Goal: Transaction & Acquisition: Purchase product/service

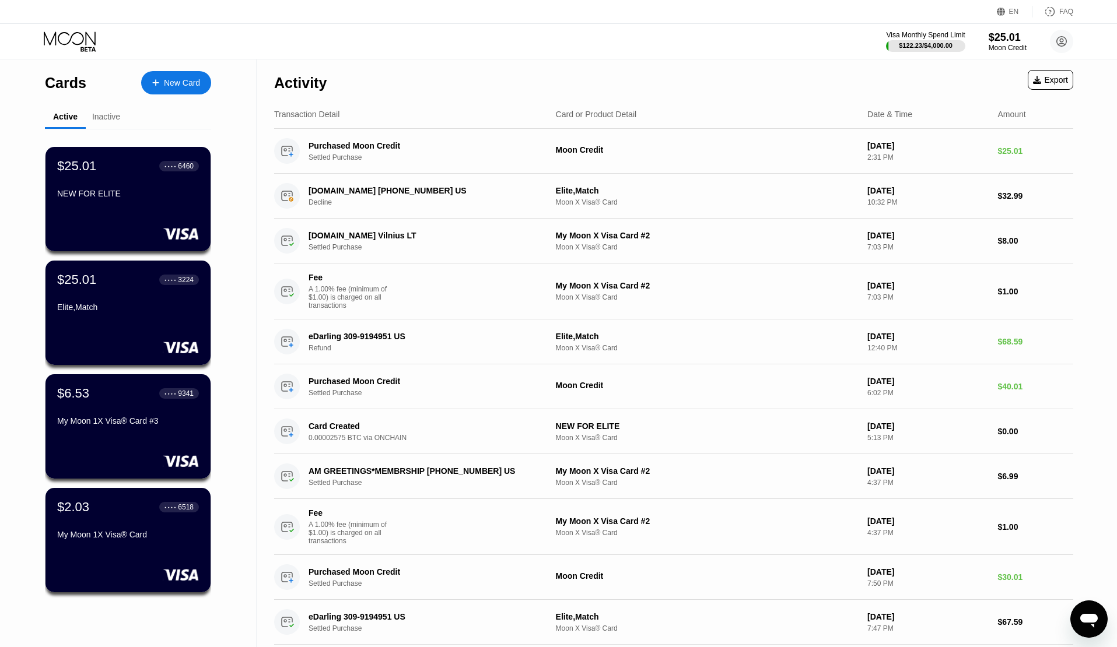
click at [124, 195] on div "NEW FOR ELITE" at bounding box center [128, 193] width 142 height 9
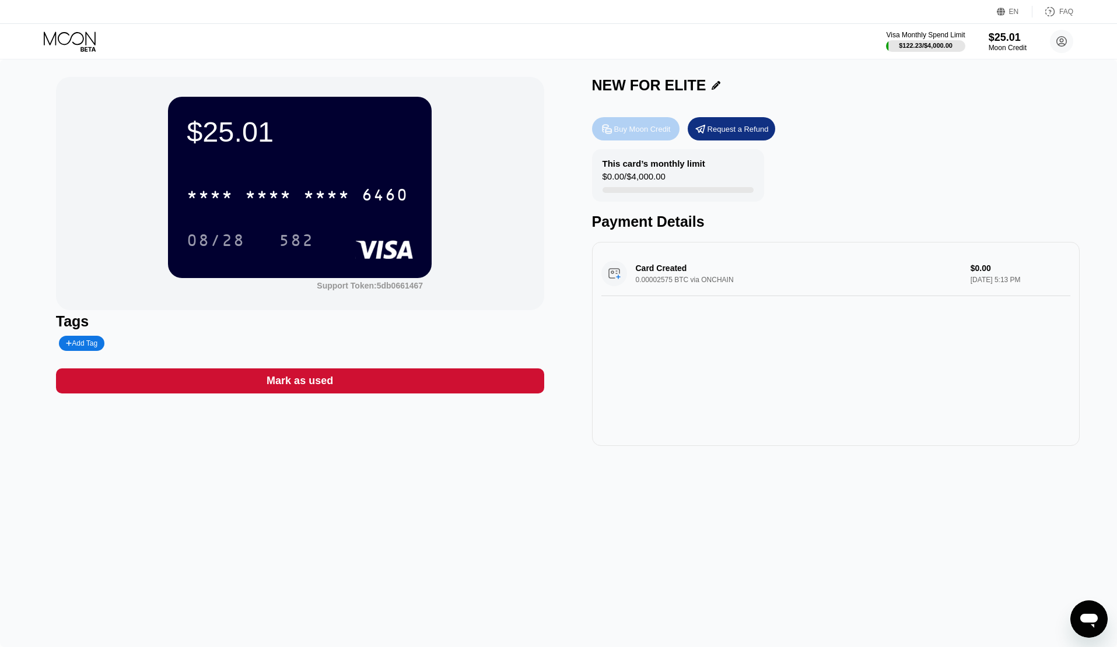
click at [631, 132] on div "Buy Moon Credit" at bounding box center [642, 129] width 57 height 10
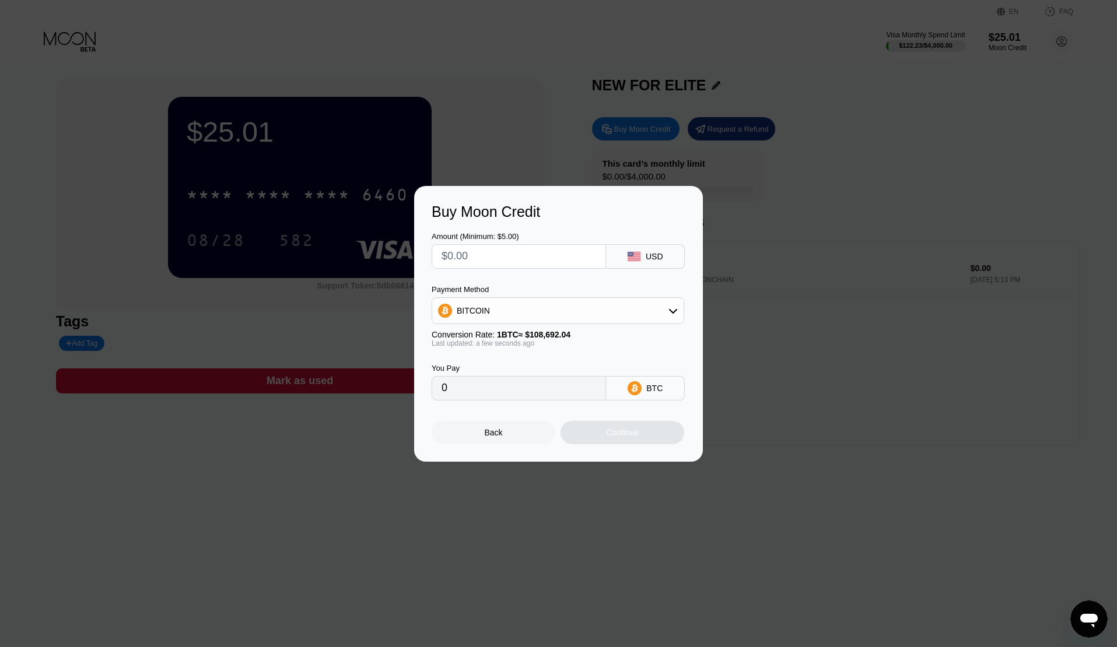
click at [531, 256] on input "text" at bounding box center [518, 256] width 155 height 23
type input "$1"
type input "0.00000921"
type input "$12"
type input "0.00011041"
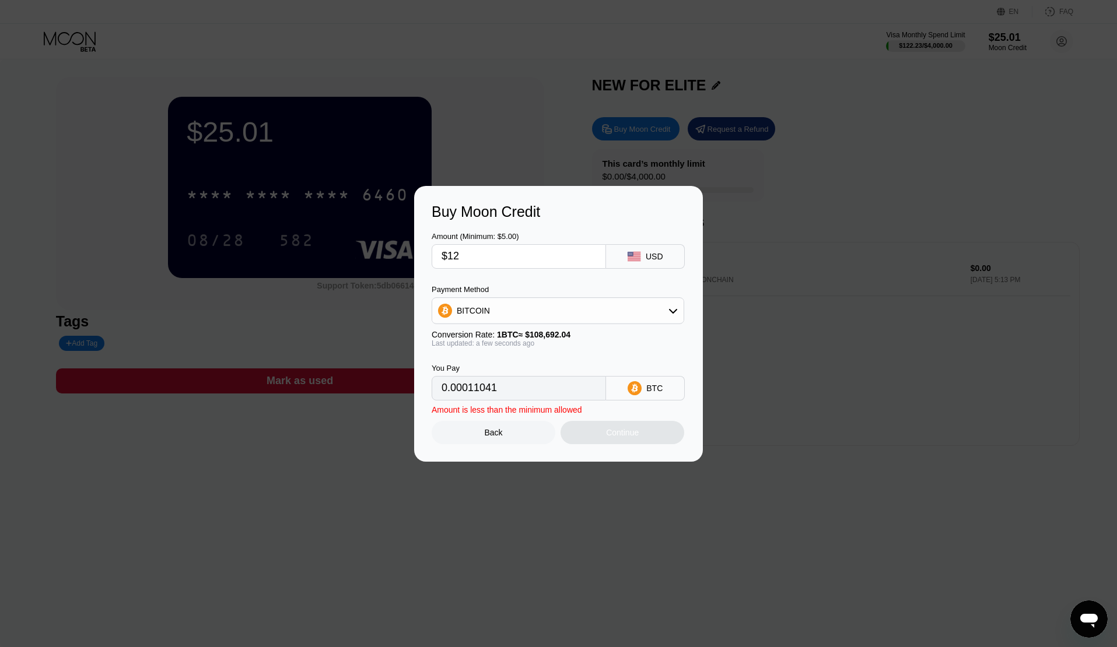
type input "$120"
type input "0.00110404"
type input "$120"
click at [665, 437] on div "Continue" at bounding box center [622, 432] width 124 height 23
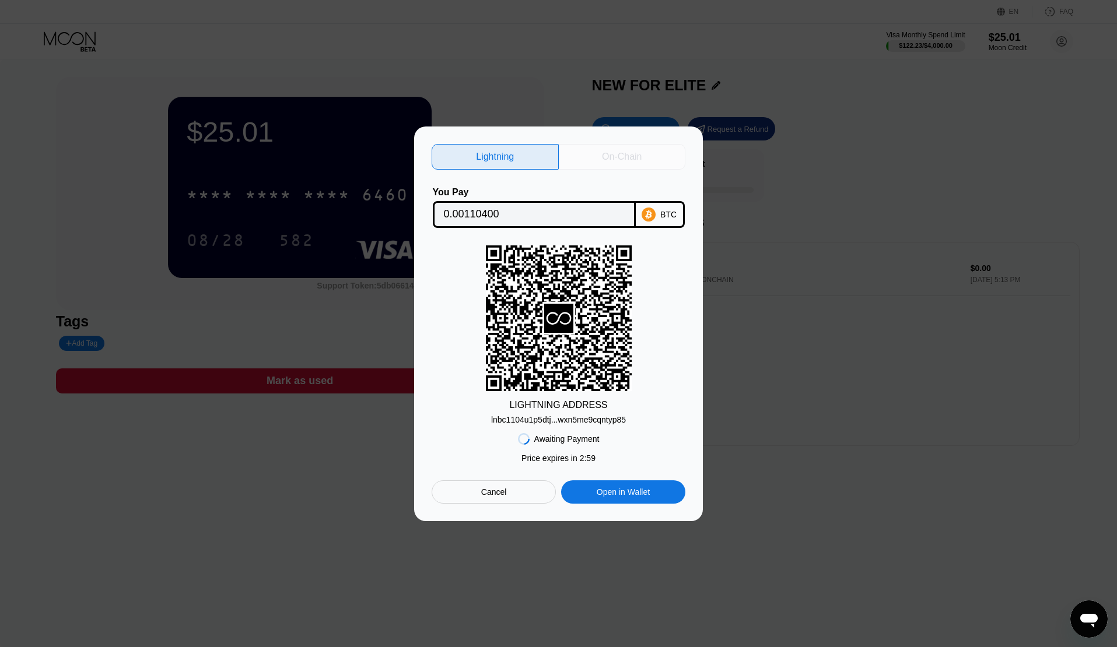
click at [648, 152] on div "On-Chain" at bounding box center [622, 157] width 127 height 26
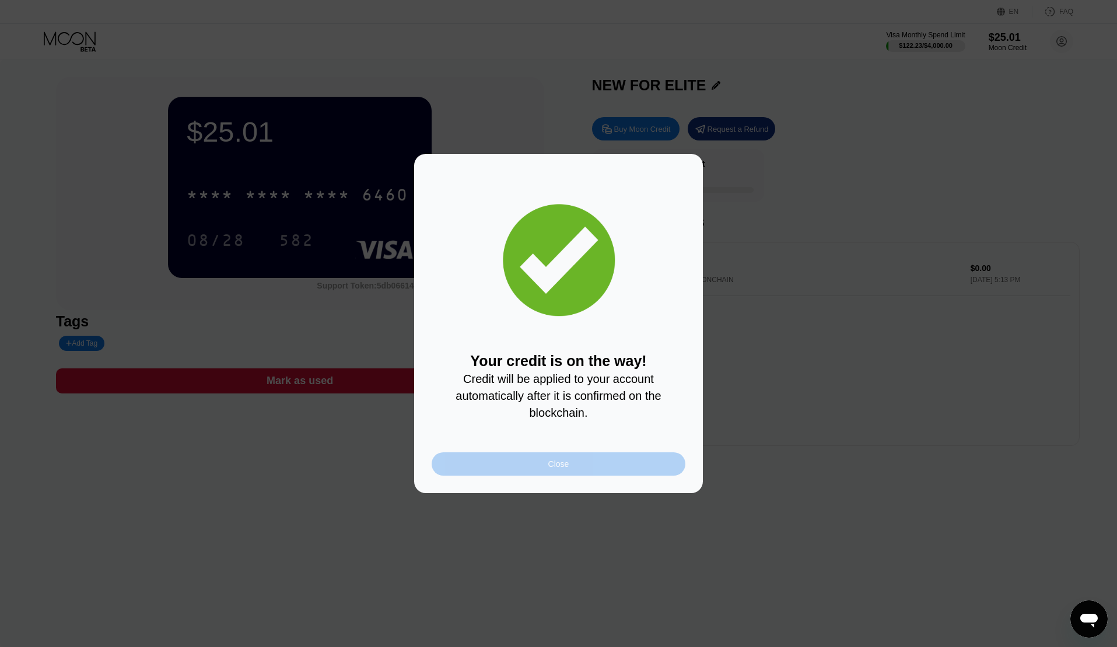
click at [575, 468] on div "Close" at bounding box center [558, 463] width 254 height 23
